Goal: Find specific page/section

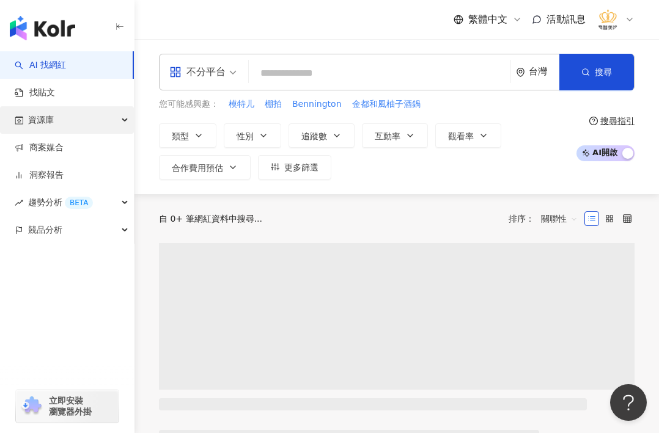
click at [84, 123] on div "資源庫" at bounding box center [67, 120] width 134 height 28
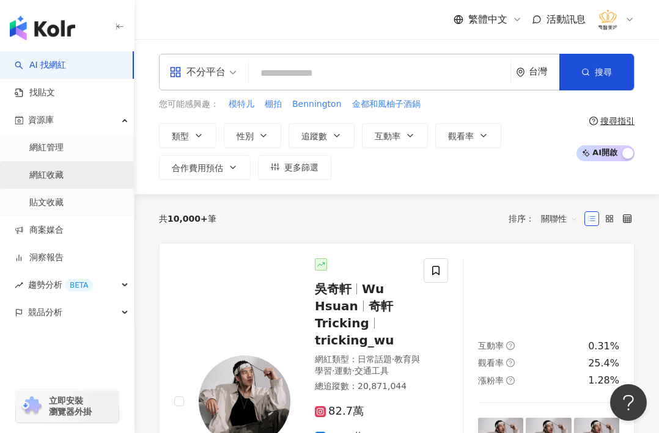
click at [59, 178] on link "網紅收藏" at bounding box center [46, 175] width 34 height 12
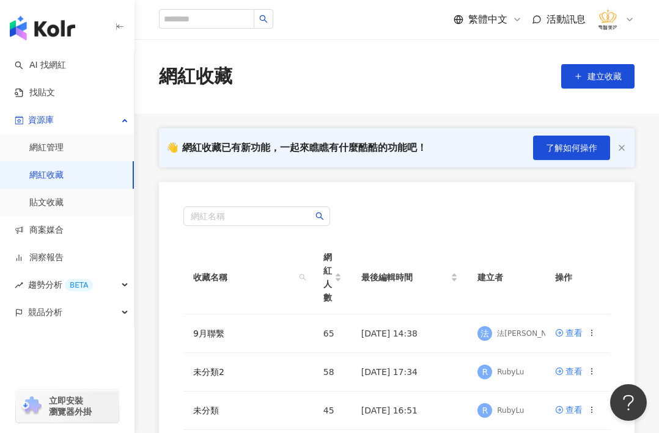
click at [25, 349] on div "button" at bounding box center [67, 366] width 134 height 81
click at [569, 336] on div "查看" at bounding box center [573, 332] width 17 height 13
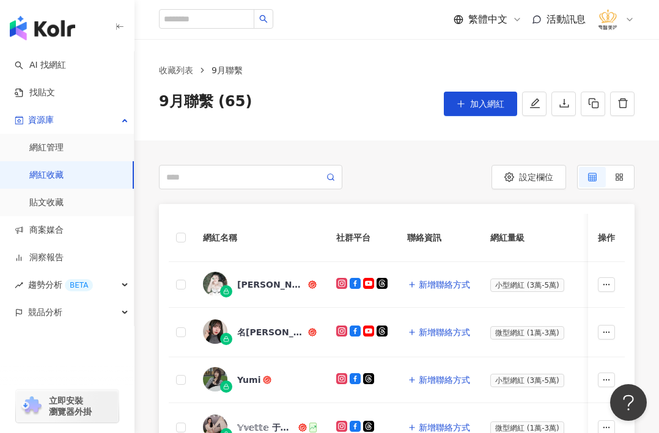
click at [98, 362] on div "button" at bounding box center [67, 366] width 134 height 81
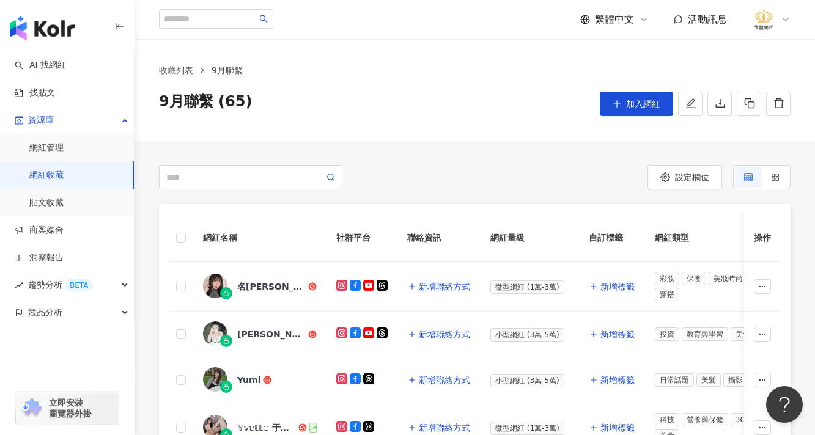
click at [34, 175] on link "網紅收藏" at bounding box center [46, 175] width 34 height 12
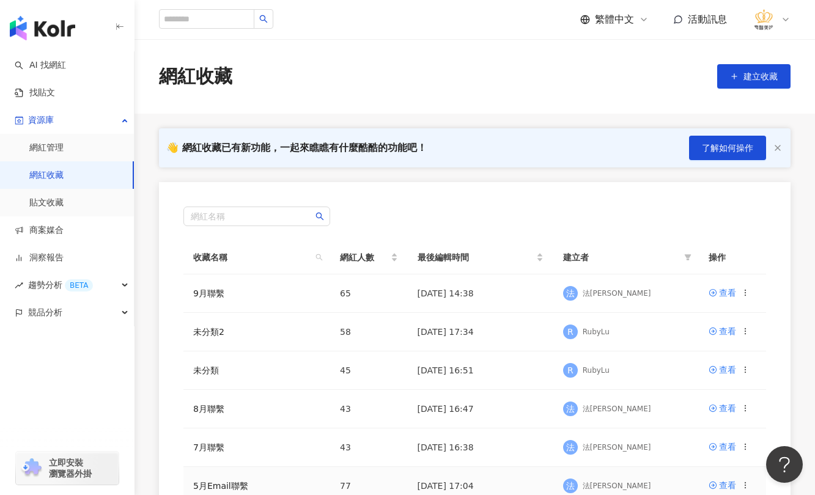
click at [147, 435] on div "👋 網紅收藏已有新功能，一起來瞧瞧有什麼酷酷的功能吧！ 了解如何操作 網紅名稱 收藏名稱 網紅人數 最後編輯時間 建立者 操作 9月聯繫 65 [DATE] …" at bounding box center [474, 387] width 680 height 518
click at [153, 485] on div "👋 網紅收藏已有新功能，一起來瞧瞧有什麼酷酷的功能吧！ 了解如何操作 網紅名稱 收藏名稱 網紅人數 最後編輯時間 建立者 操作 9月聯繫 65 [DATE] …" at bounding box center [474, 387] width 680 height 518
